Goal: Task Accomplishment & Management: Manage account settings

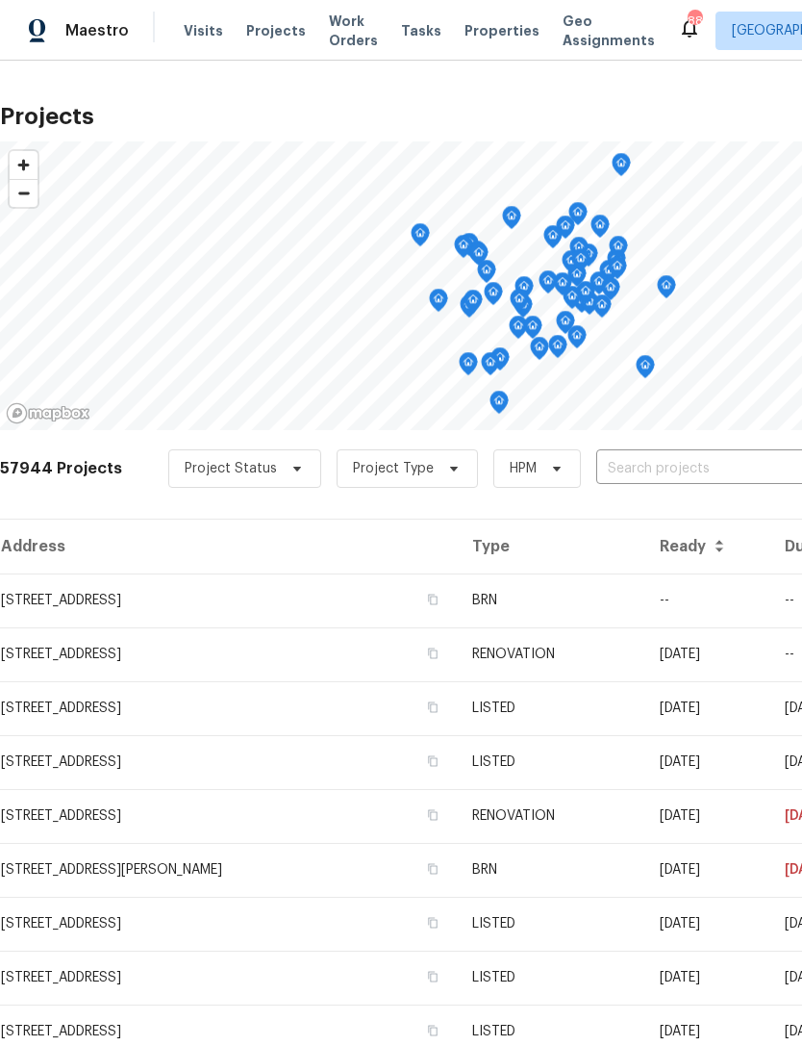
click at [329, 45] on span "Work Orders" at bounding box center [353, 31] width 49 height 38
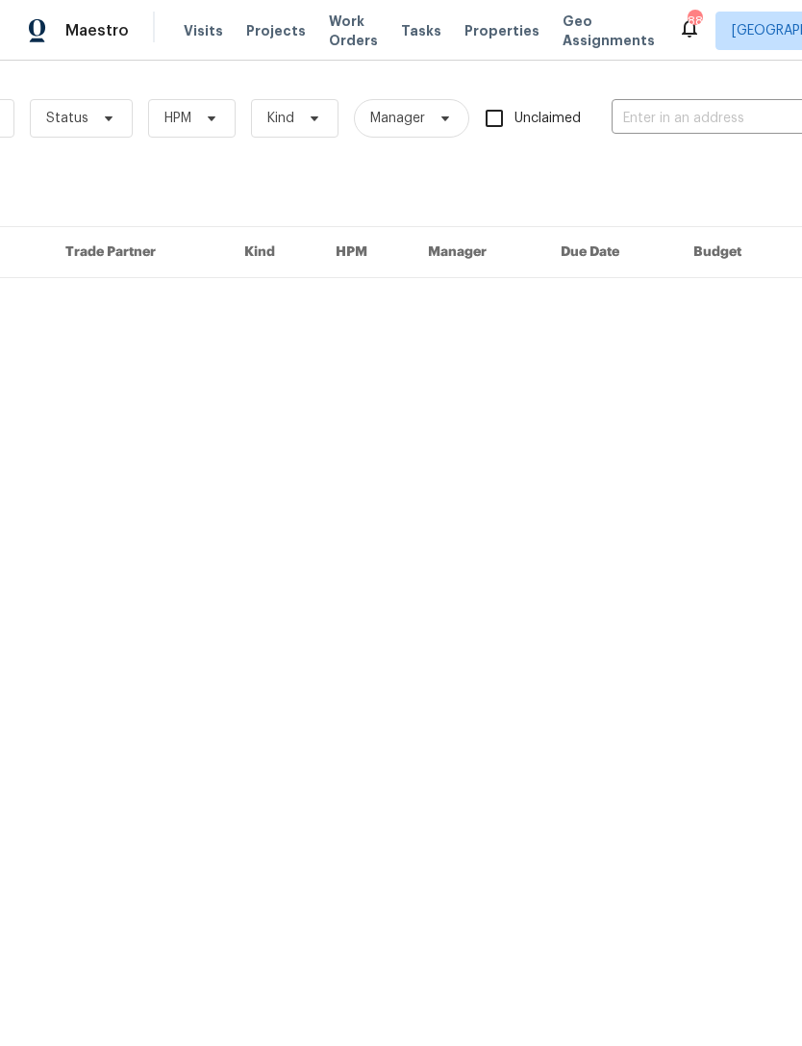
scroll to position [0, 198]
click at [711, 114] on input "text" at bounding box center [711, 119] width 192 height 30
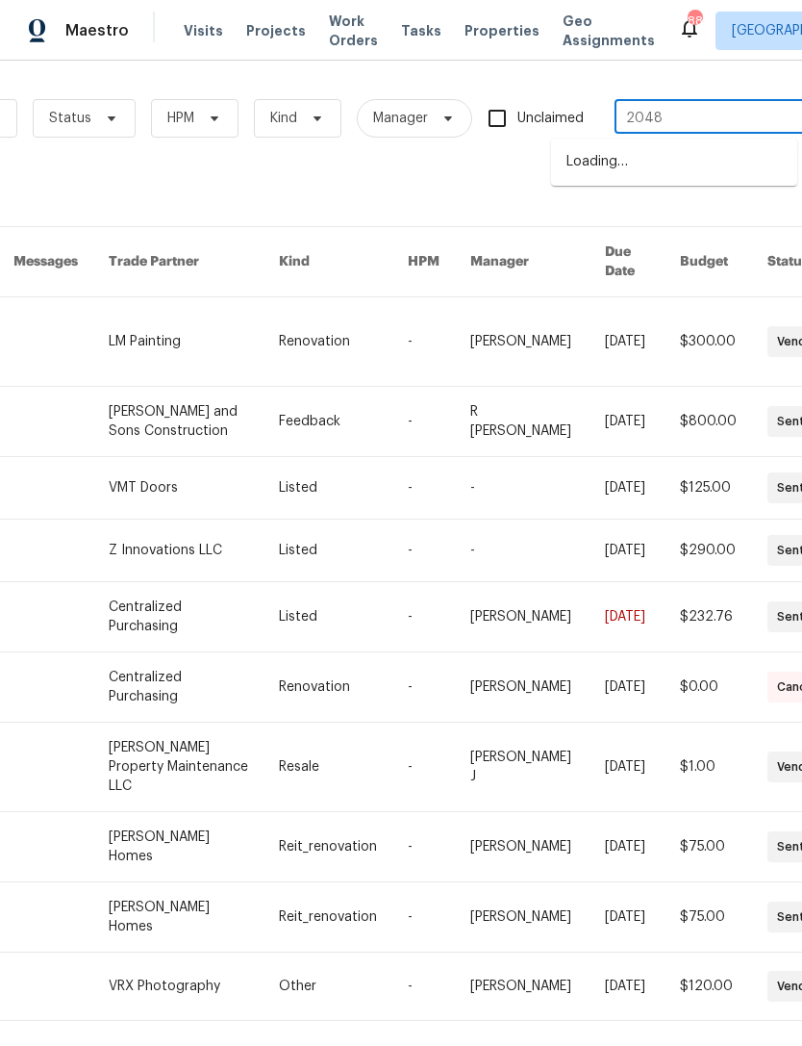
type input "2048"
click at [776, 205] on li "[STREET_ADDRESS]" at bounding box center [674, 194] width 246 height 32
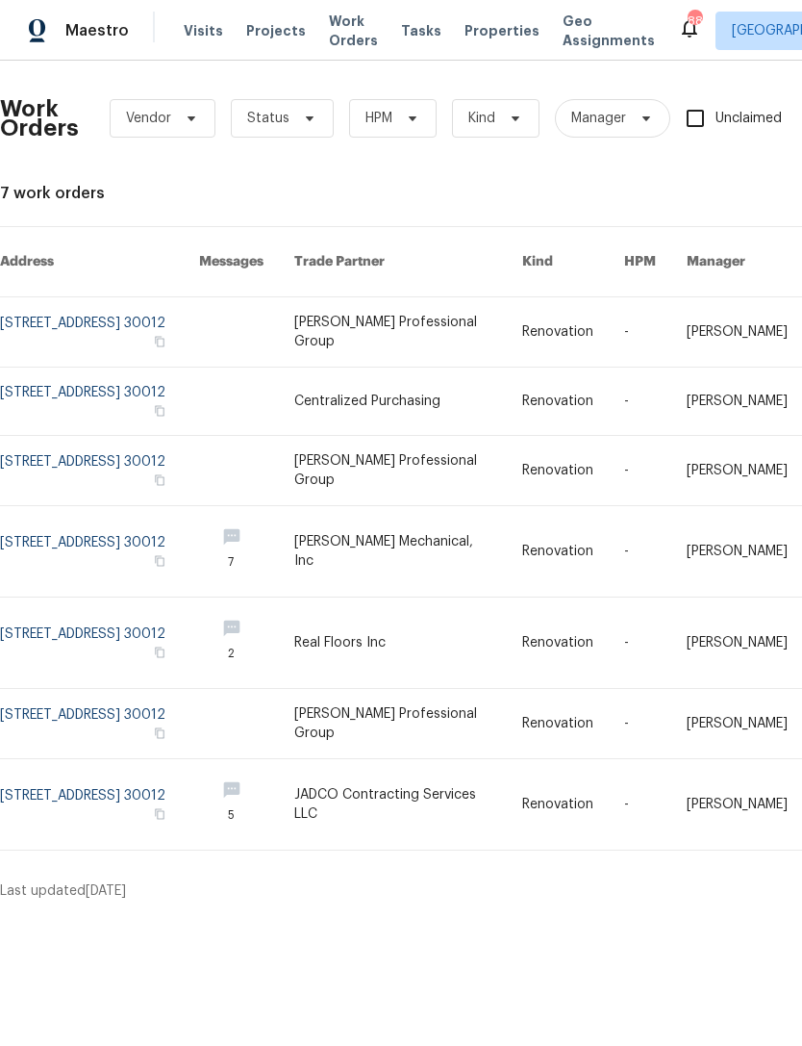
click at [134, 527] on link at bounding box center [99, 551] width 199 height 90
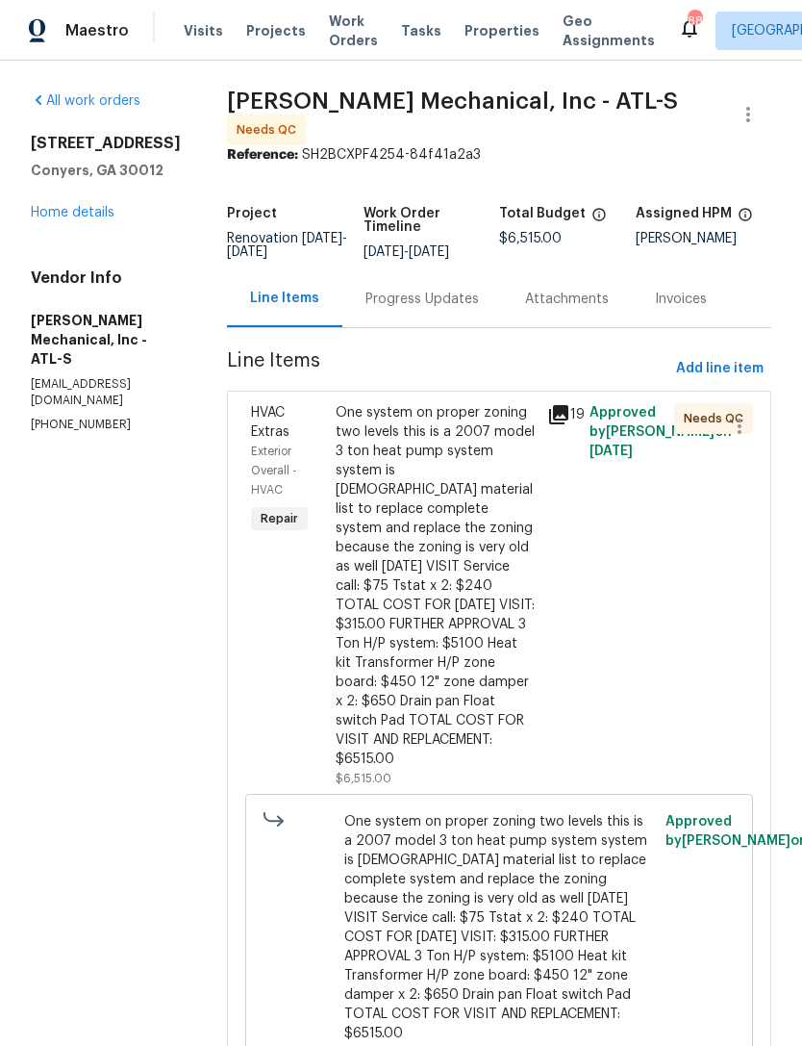
click at [76, 218] on link "Home details" at bounding box center [73, 212] width 84 height 13
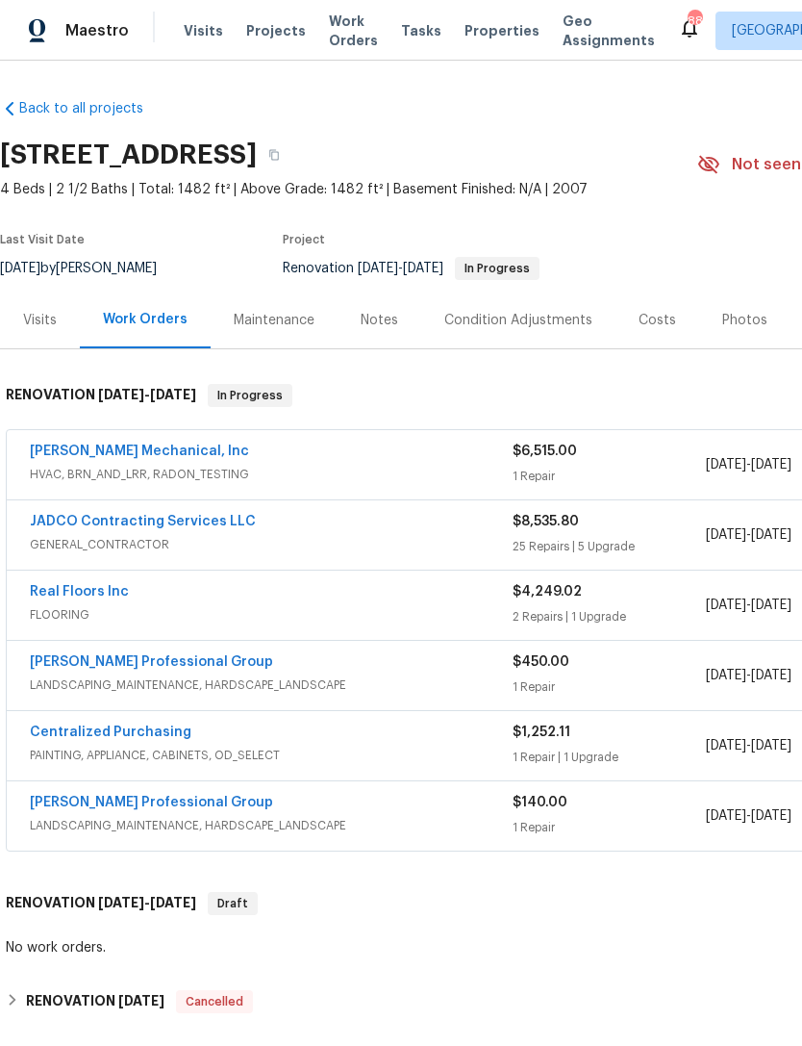
click at [149, 521] on link "JADCO Contracting Services LLC" at bounding box center [143, 521] width 226 height 13
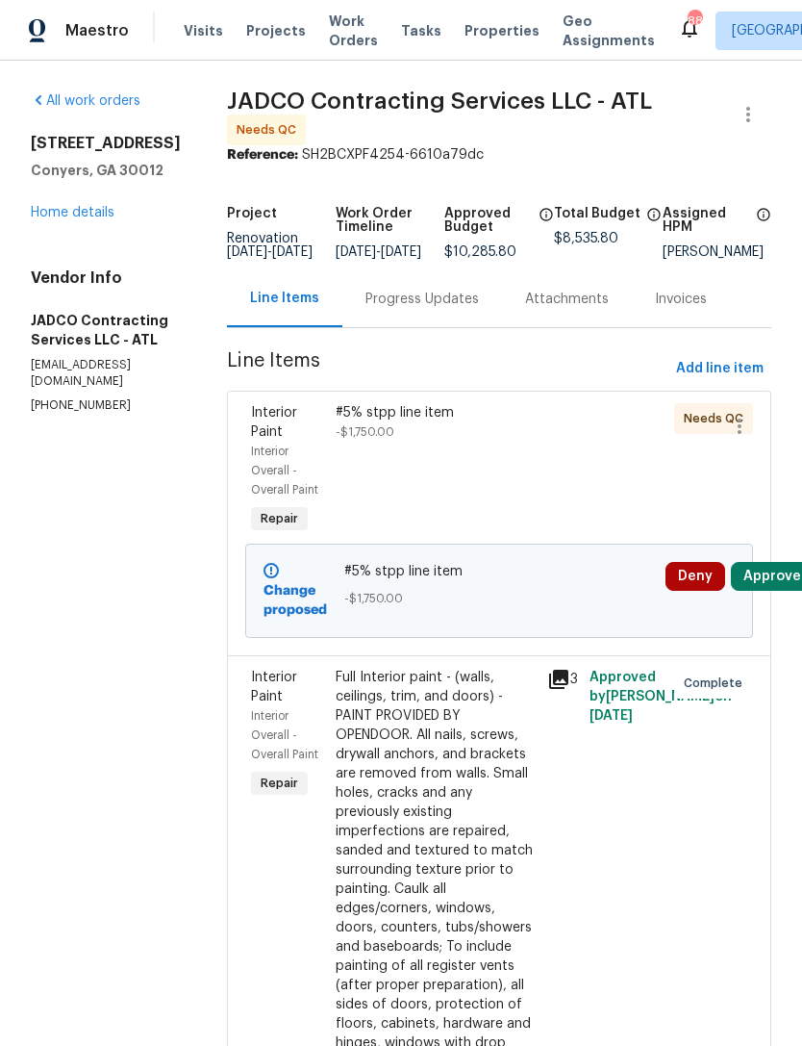
click at [776, 591] on button "Approve" at bounding box center [772, 576] width 83 height 29
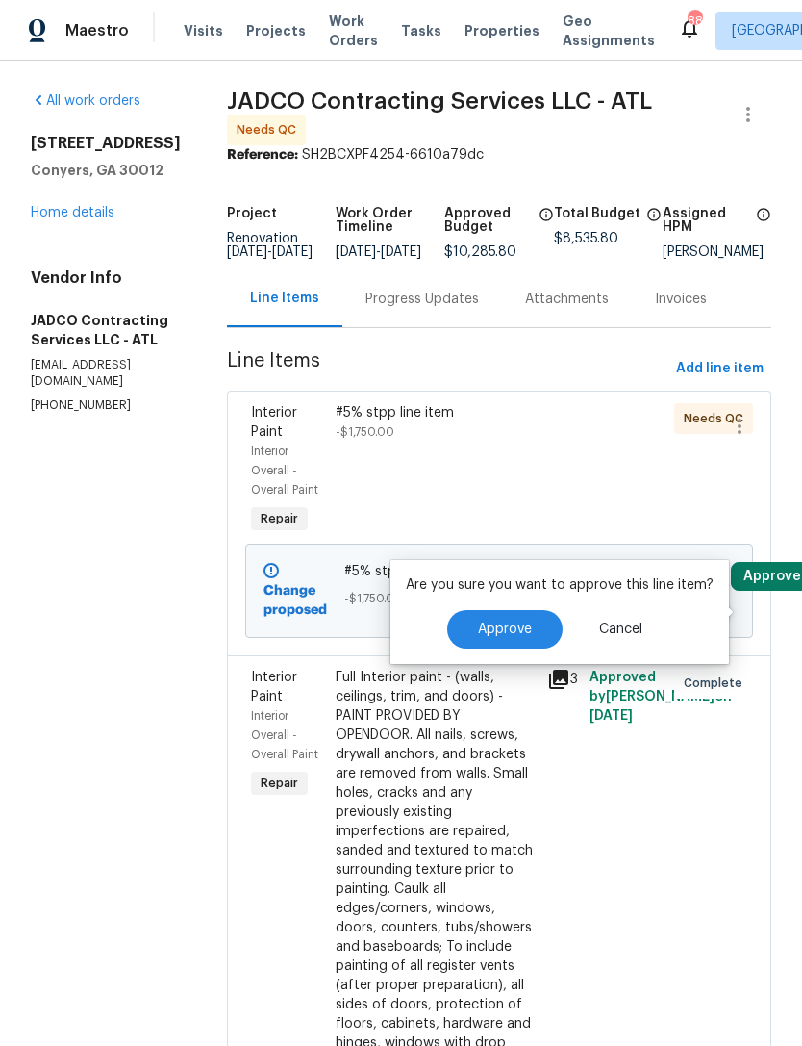
click at [518, 623] on span "Approve" at bounding box center [505, 629] width 54 height 14
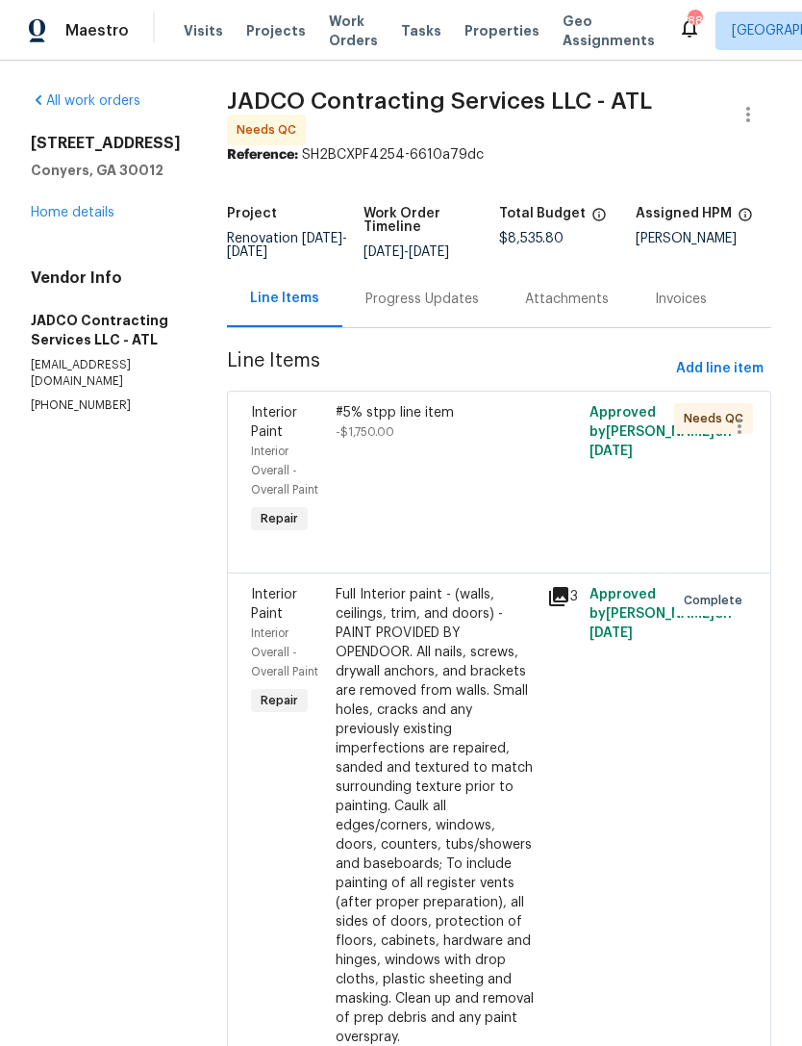
click at [78, 209] on link "Home details" at bounding box center [73, 212] width 84 height 13
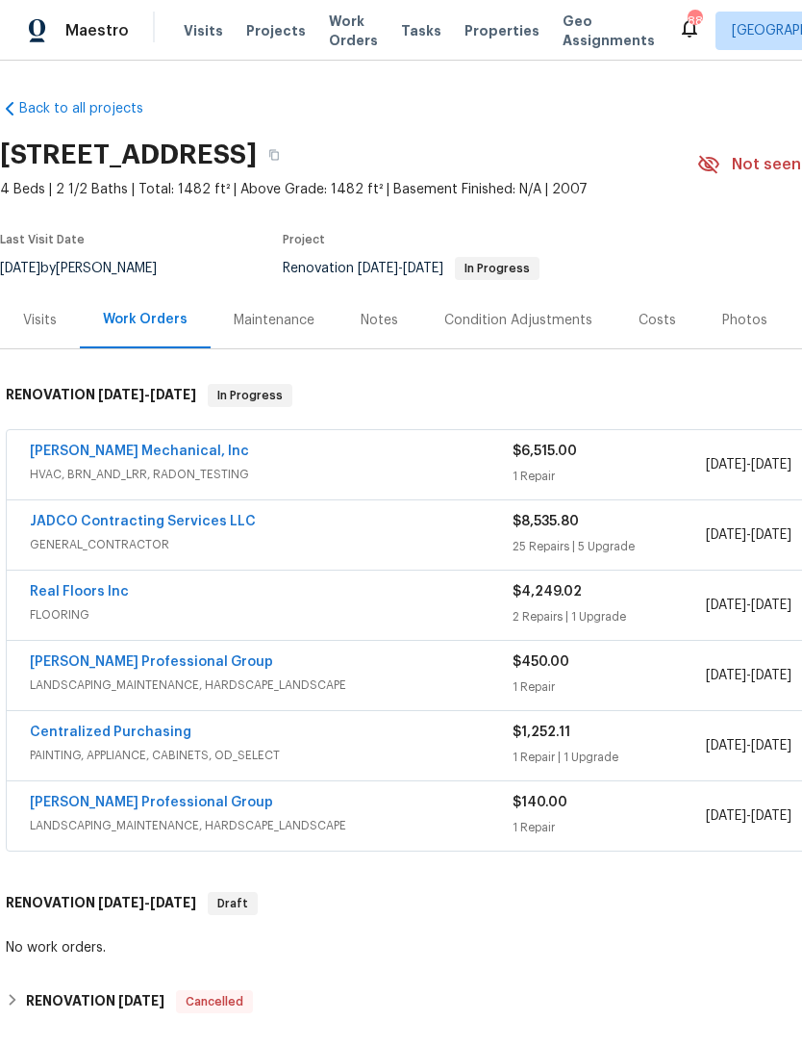
click at [106, 592] on link "Real Floors Inc" at bounding box center [79, 591] width 99 height 13
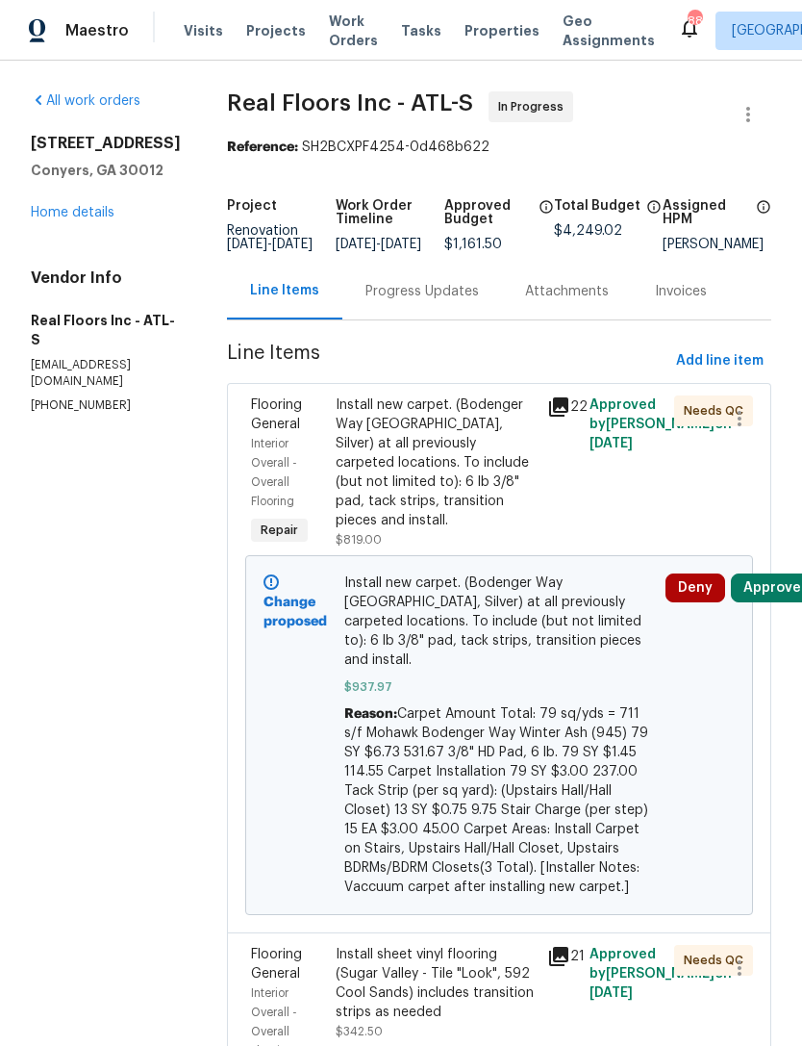
click at [777, 602] on button "Approve" at bounding box center [772, 587] width 83 height 29
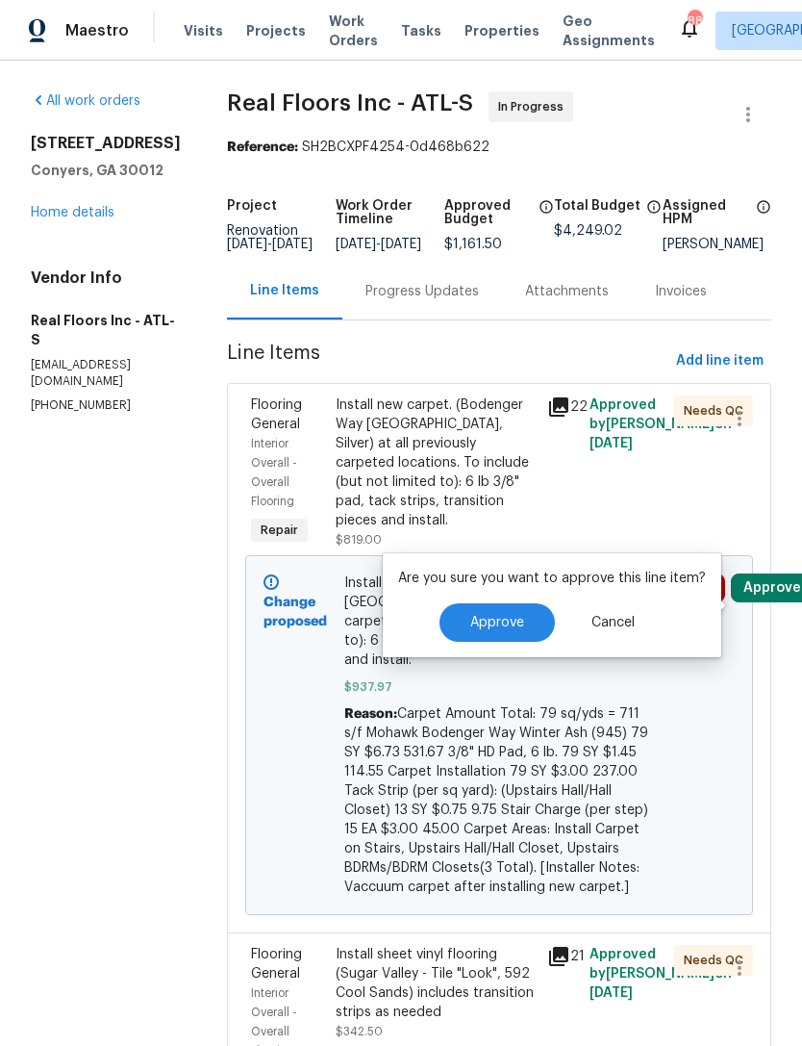
click at [504, 622] on span "Approve" at bounding box center [497, 623] width 54 height 14
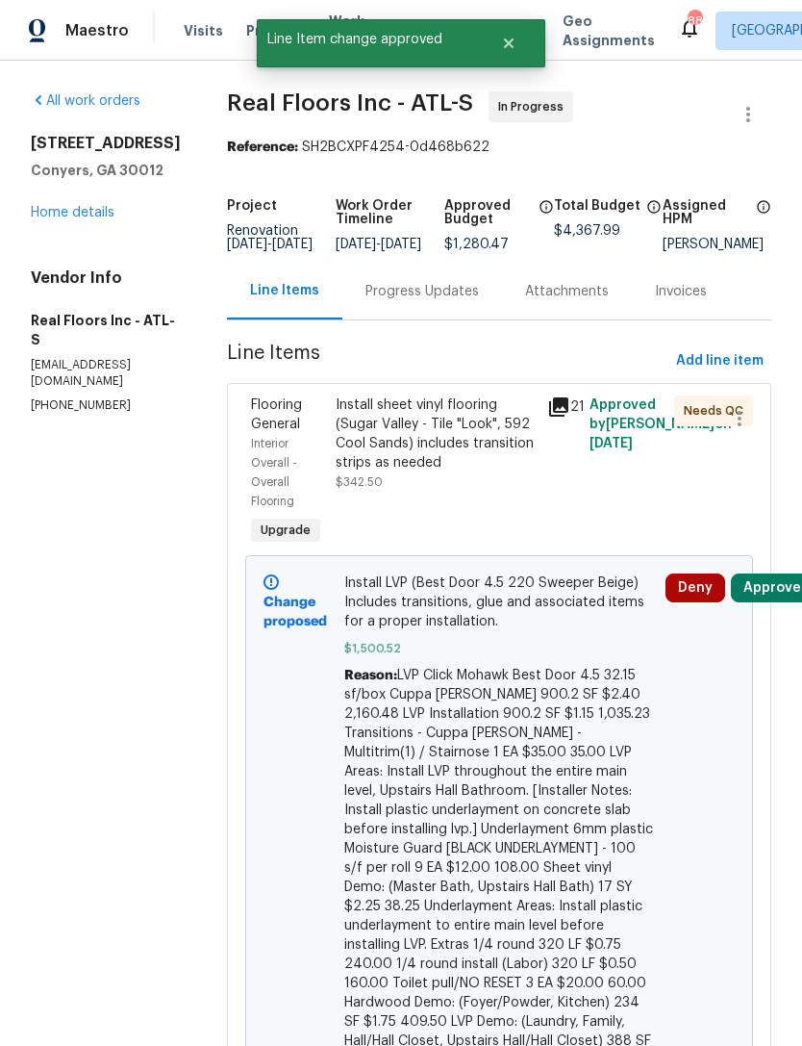
click at [763, 865] on div "Flooring General Interior Overall - Overall Flooring Upgrade Install sheet viny…" at bounding box center [499, 763] width 545 height 761
click at [769, 601] on button "Approve" at bounding box center [772, 587] width 83 height 29
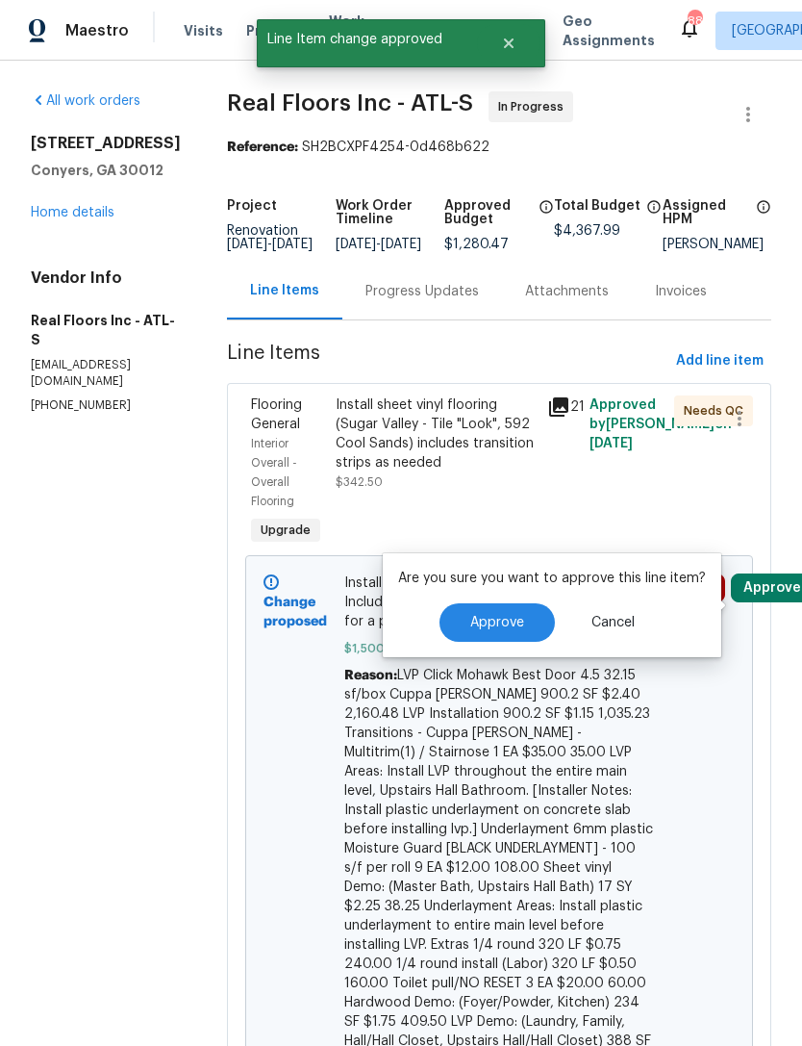
click at [517, 614] on button "Approve" at bounding box center [497, 622] width 115 height 38
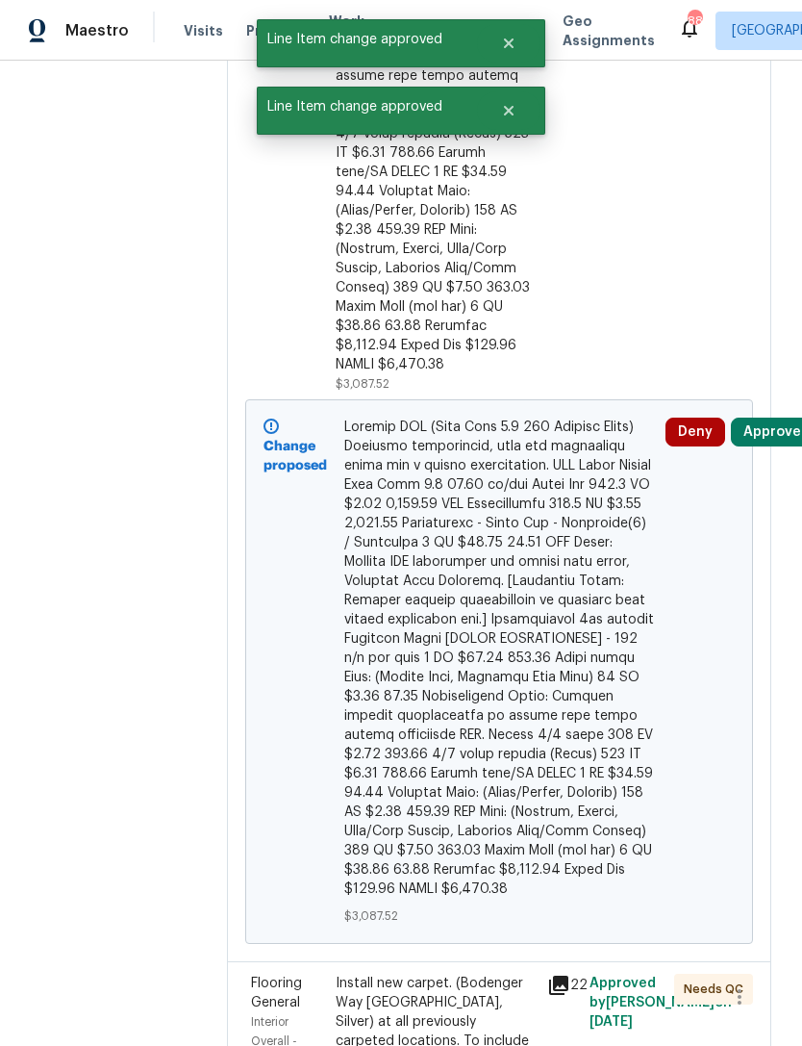
scroll to position [829, 0]
click at [756, 418] on button "Approve" at bounding box center [772, 432] width 83 height 29
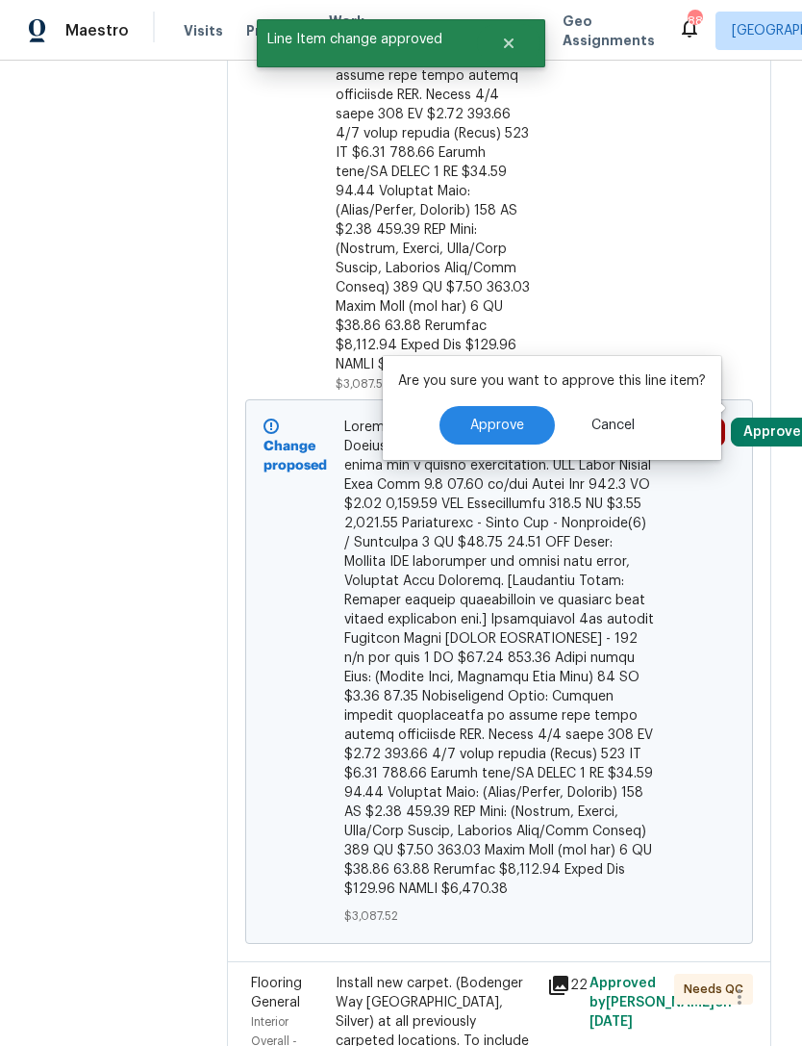
click at [512, 413] on button "Approve" at bounding box center [497, 425] width 115 height 38
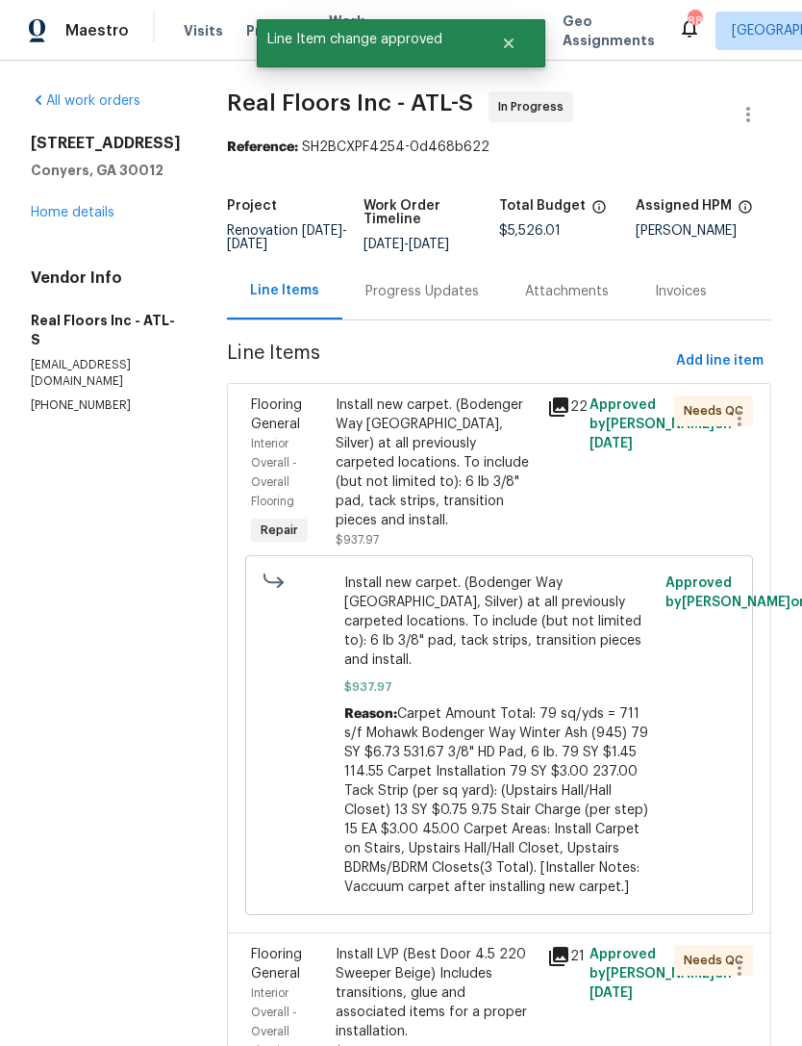
scroll to position [0, 0]
click at [88, 219] on link "Home details" at bounding box center [73, 212] width 84 height 13
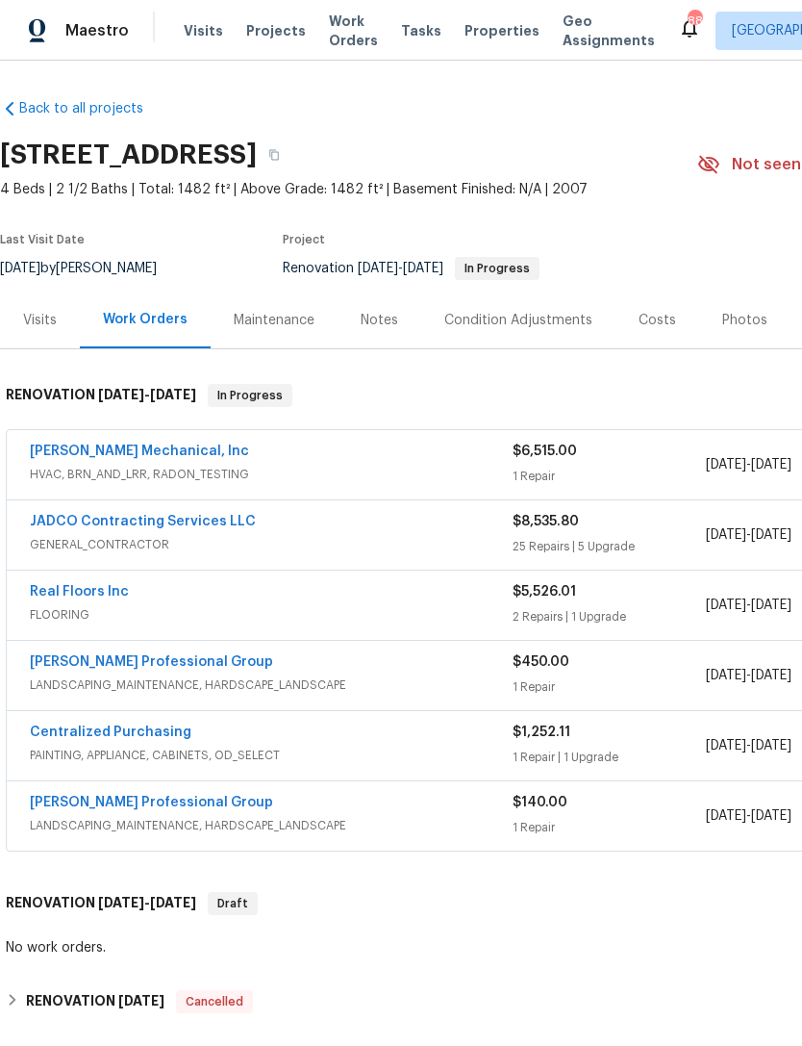
click at [180, 666] on link "[PERSON_NAME] Professional Group" at bounding box center [151, 661] width 243 height 13
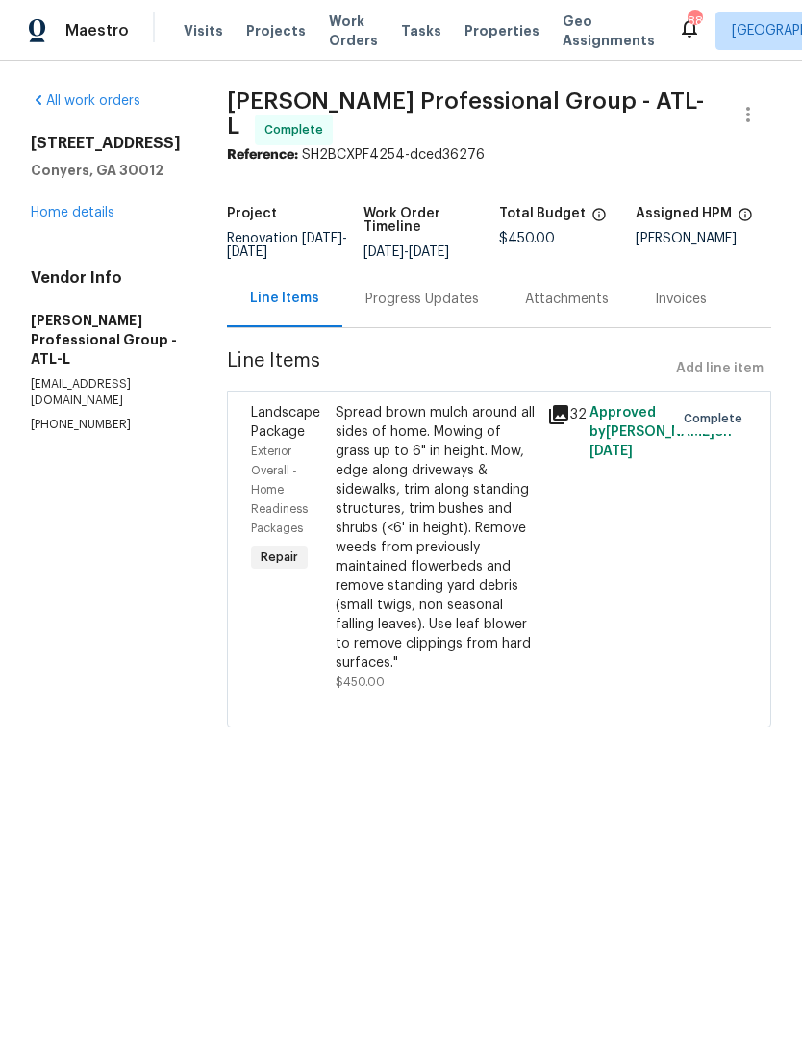
click at [101, 200] on div "[STREET_ADDRESS] Home details" at bounding box center [106, 178] width 150 height 89
click at [85, 207] on link "Home details" at bounding box center [73, 212] width 84 height 13
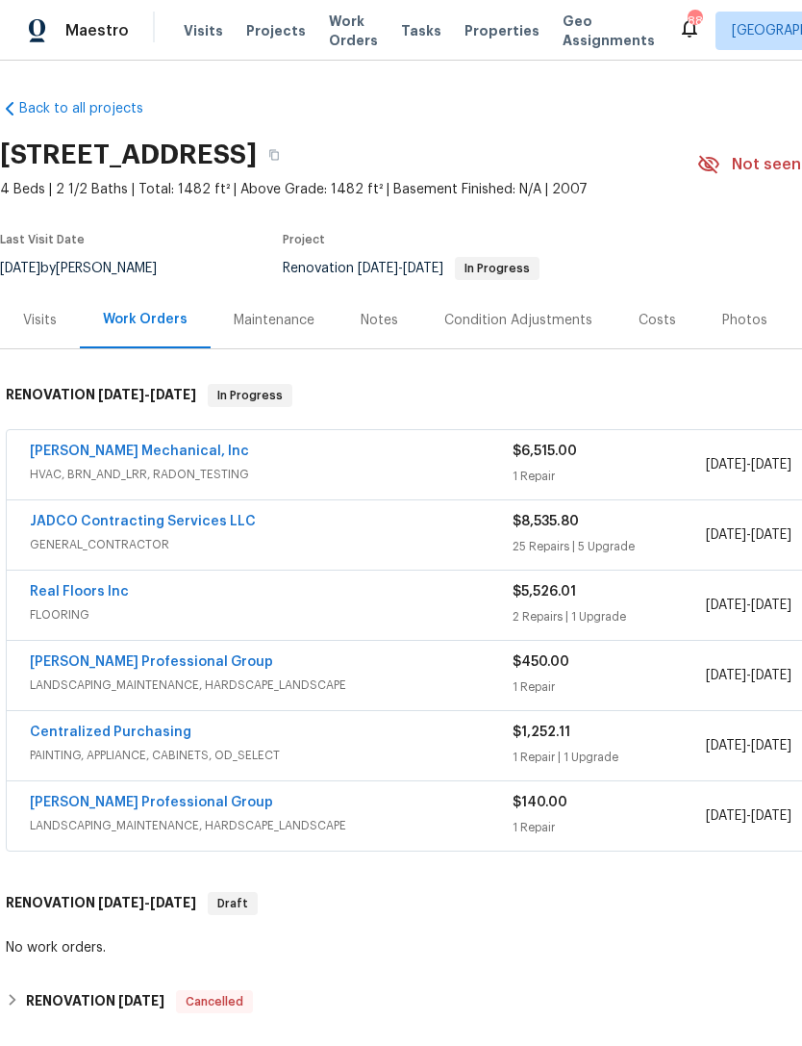
click at [139, 728] on link "Centralized Purchasing" at bounding box center [111, 731] width 162 height 13
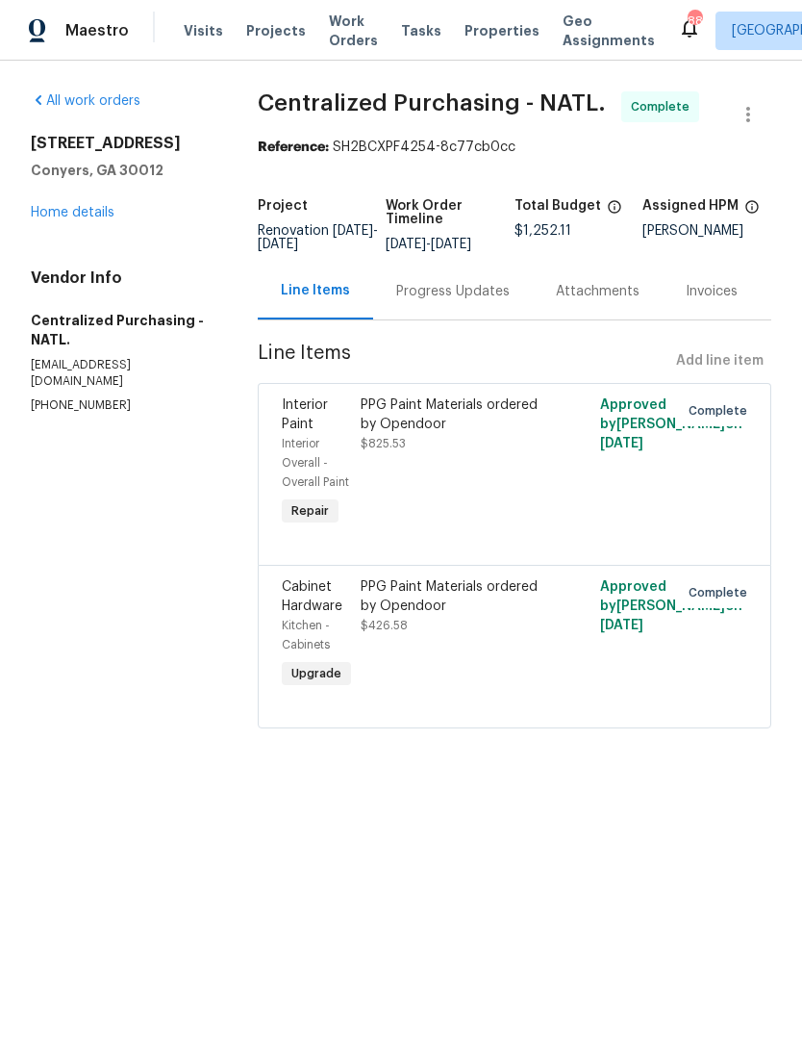
click at [53, 218] on link "Home details" at bounding box center [73, 212] width 84 height 13
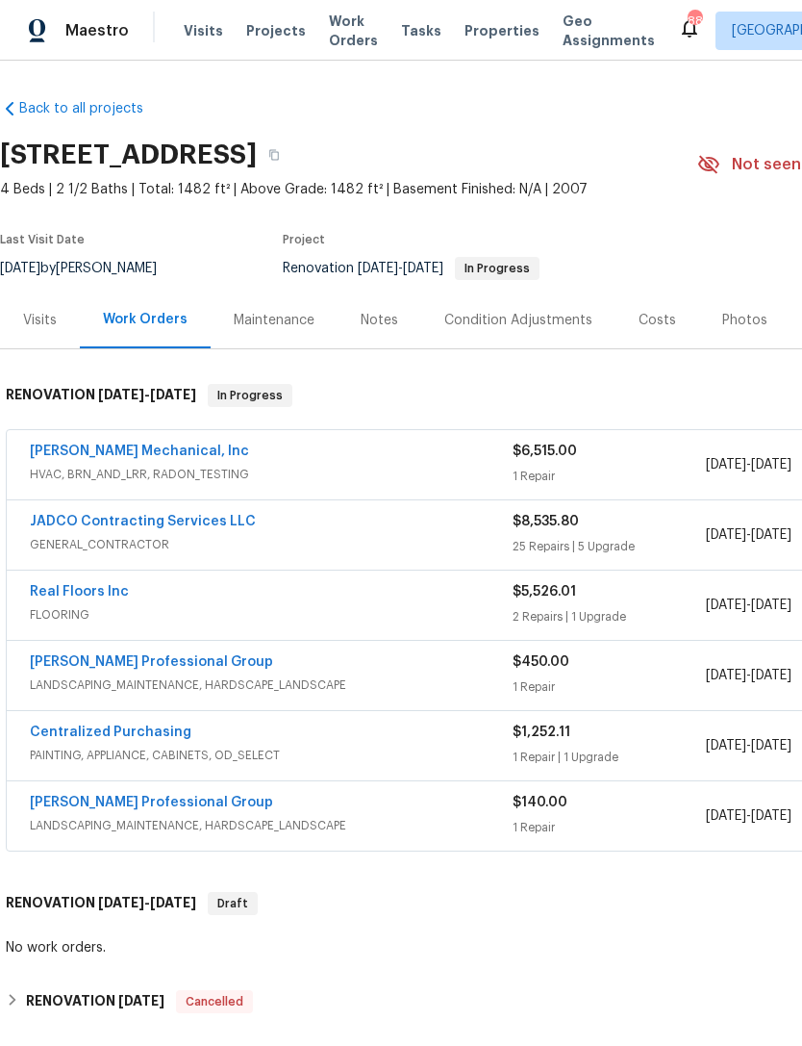
click at [196, 797] on link "[PERSON_NAME] Professional Group" at bounding box center [151, 802] width 243 height 13
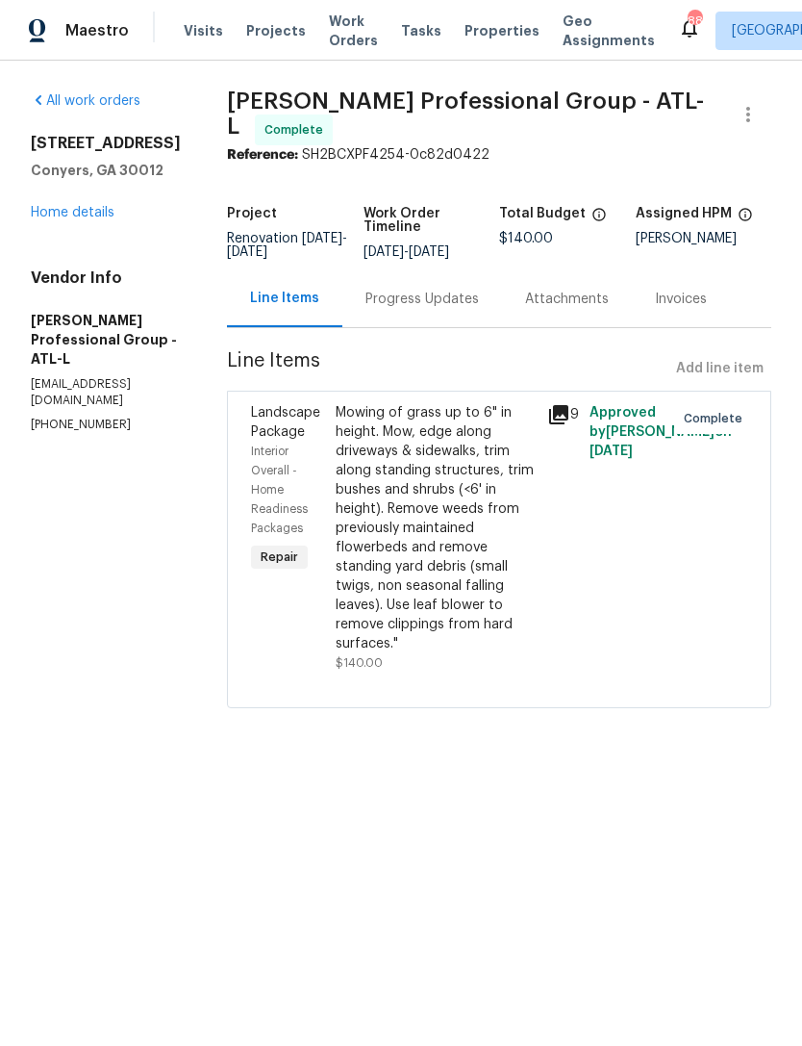
click at [86, 212] on link "Home details" at bounding box center [73, 212] width 84 height 13
